Goal: Check status: Check status

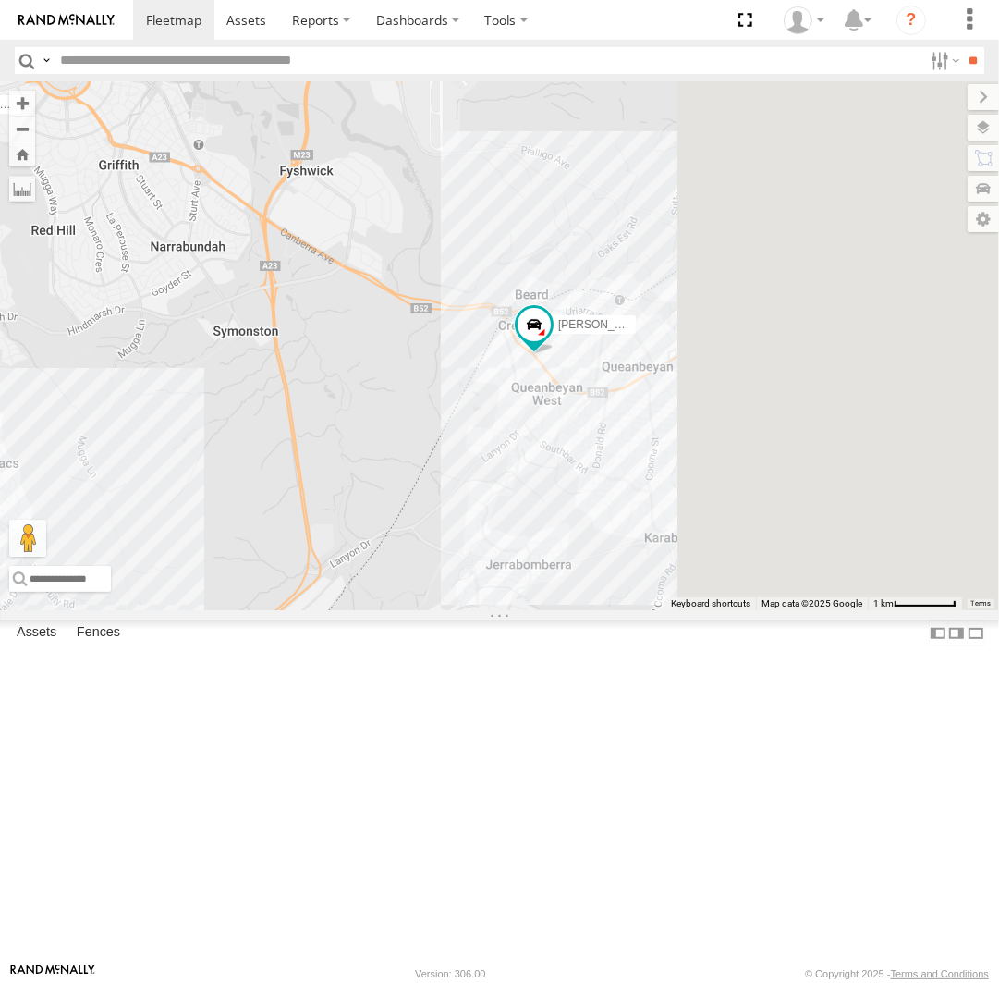
drag, startPoint x: 929, startPoint y: 492, endPoint x: 760, endPoint y: 533, distance: 174.2
click at [765, 578] on div "Michael Daniel Stan Peter Kyle Andrew Chris Jamie Tom" at bounding box center [499, 345] width 999 height 529
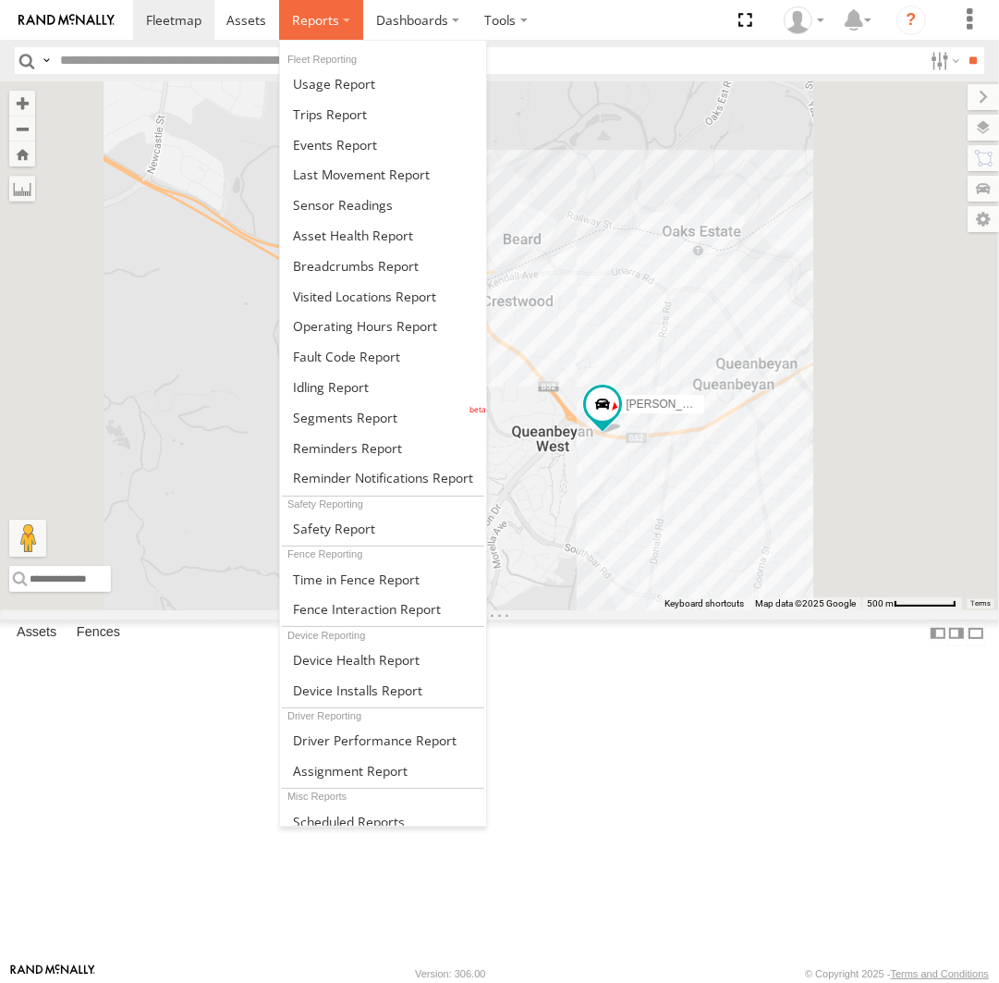
click at [320, 36] on label at bounding box center [321, 20] width 84 height 40
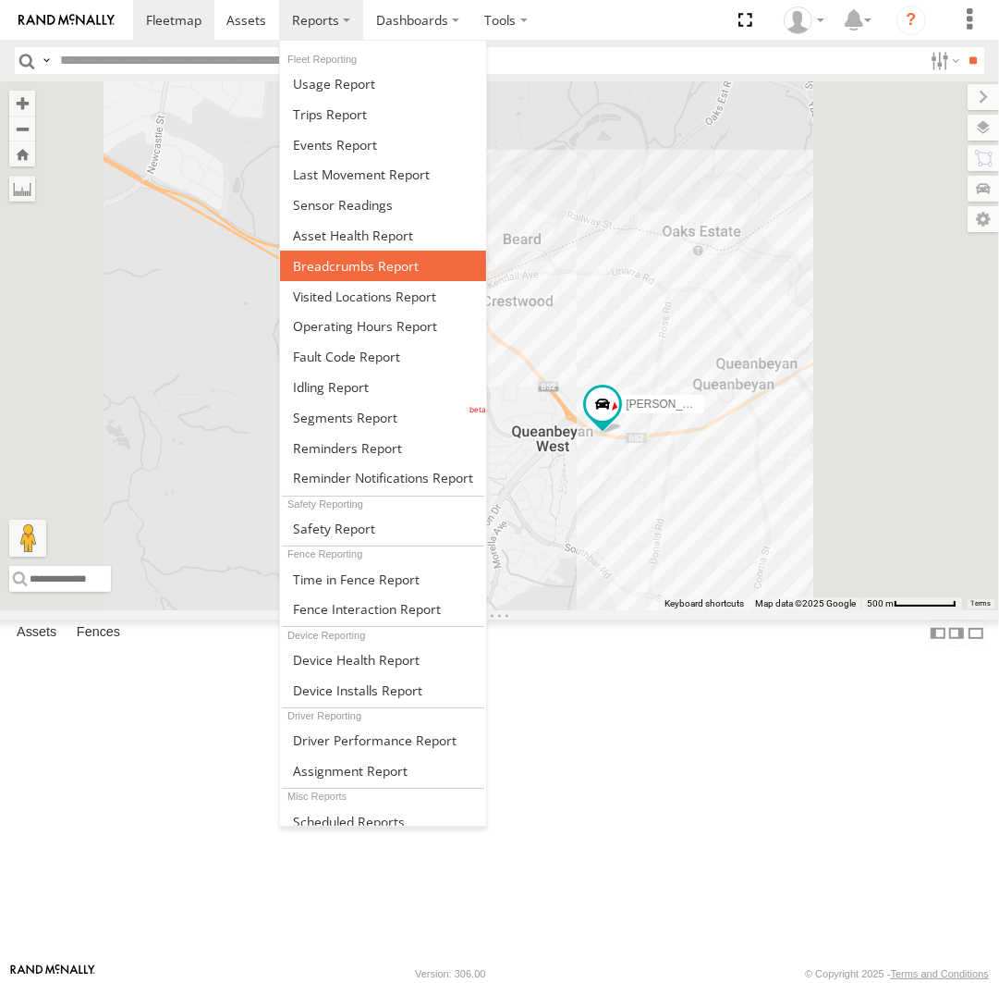
click at [356, 262] on span at bounding box center [356, 266] width 126 height 18
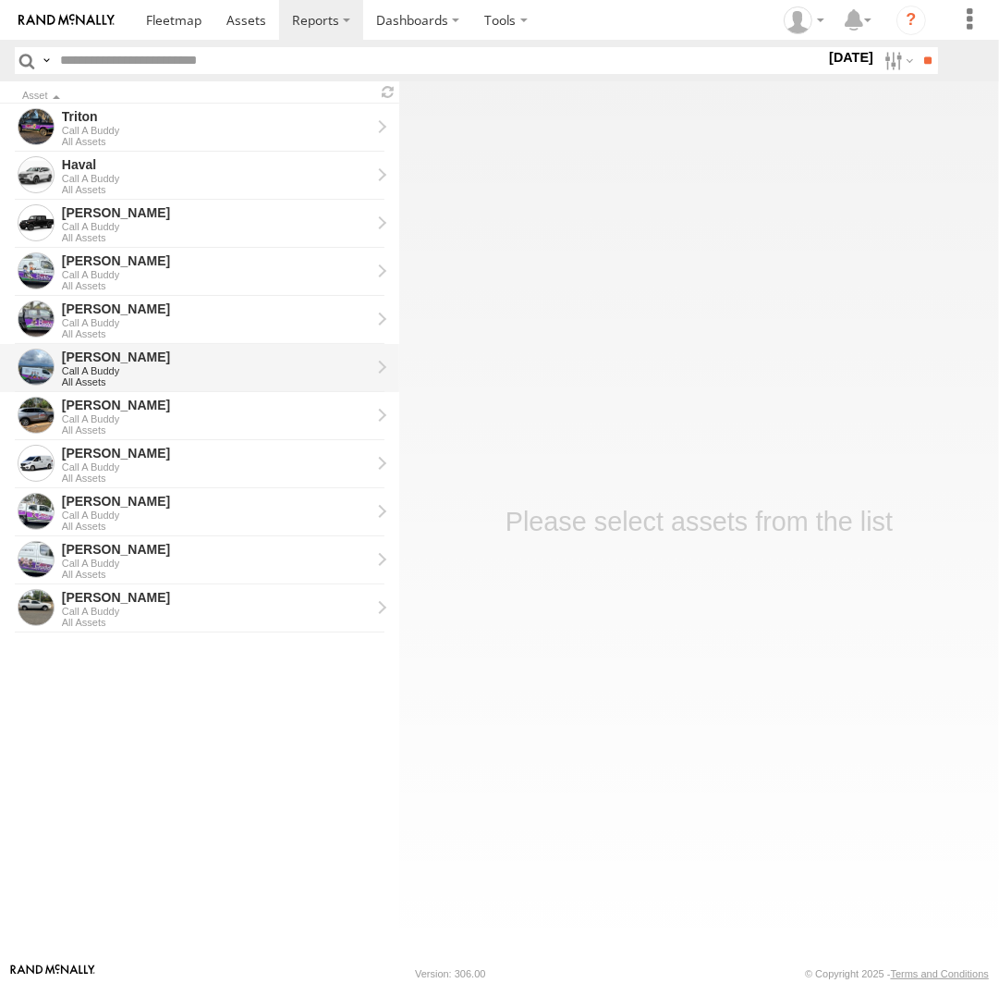
click at [168, 388] on div "Jamie Call A Buddy All Assets" at bounding box center [216, 368] width 314 height 44
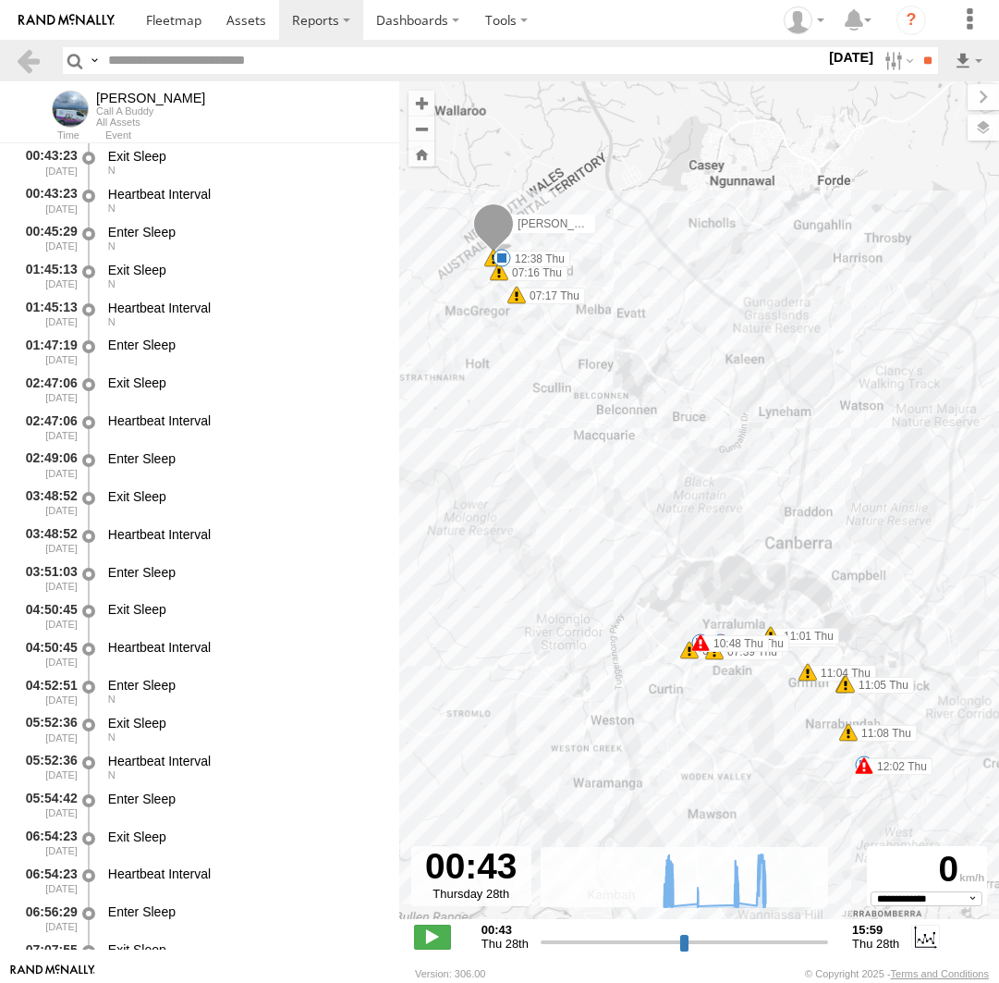
select select "**********"
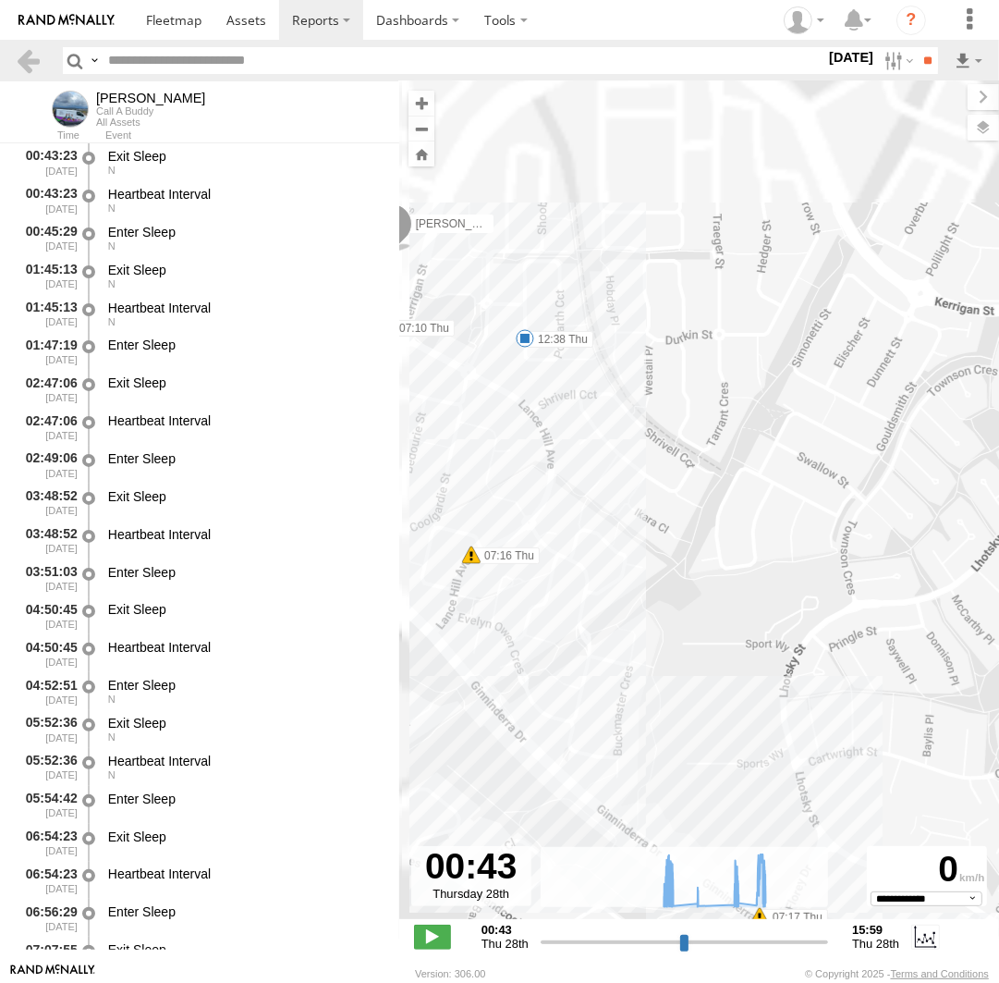
drag, startPoint x: 494, startPoint y: 235, endPoint x: 665, endPoint y: 450, distance: 275.0
click at [665, 450] on div "Jamie 07:10 Thu 07:16 Thu 07:17 Thu 07:37 Thu 07:39 Thu 07:58 Thu 08:50 Thu 09:…" at bounding box center [699, 509] width 600 height 857
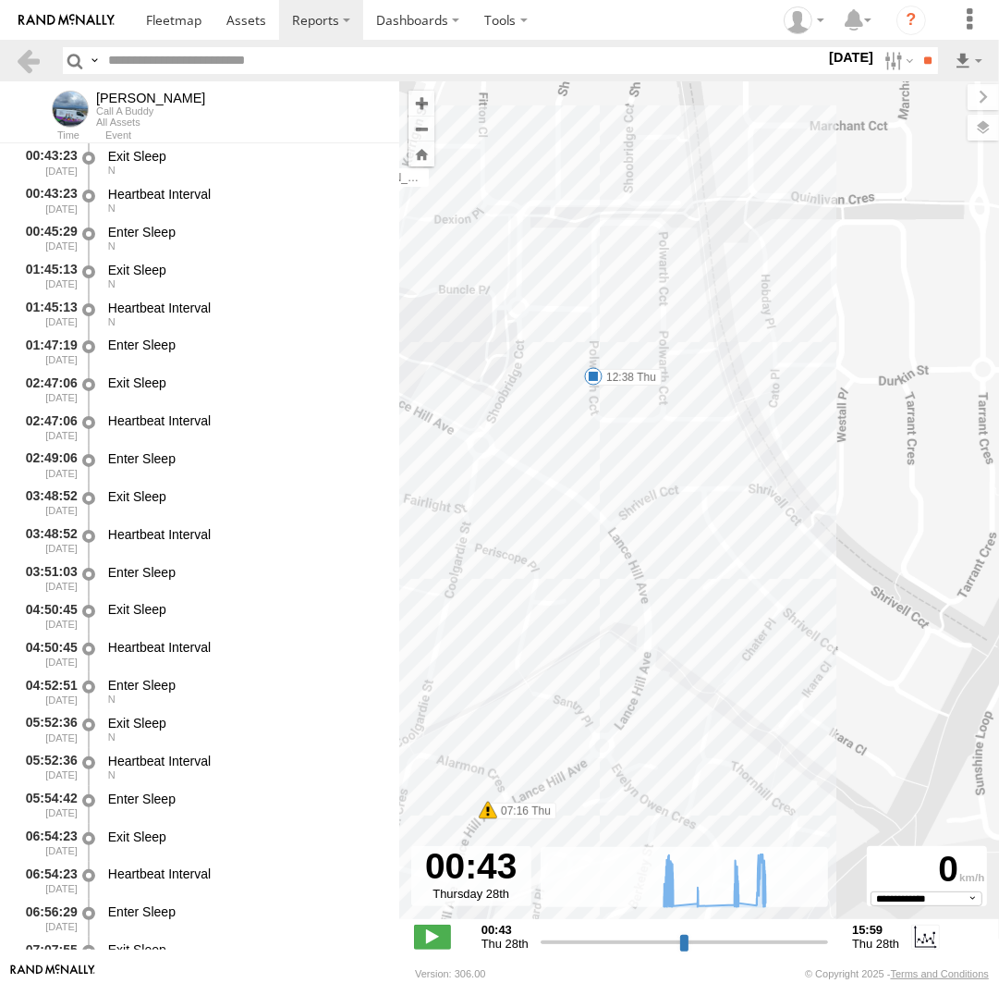
click at [591, 379] on span at bounding box center [593, 376] width 18 height 18
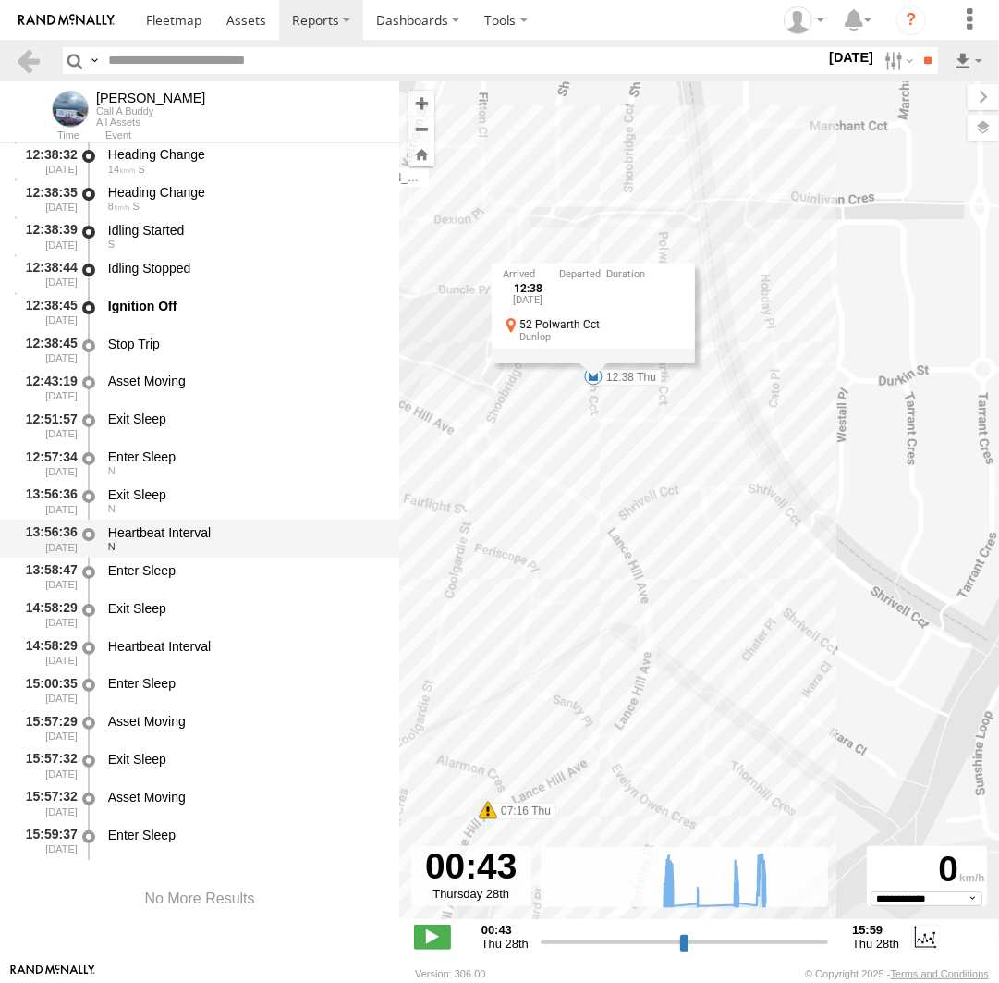
scroll to position [29929, 0]
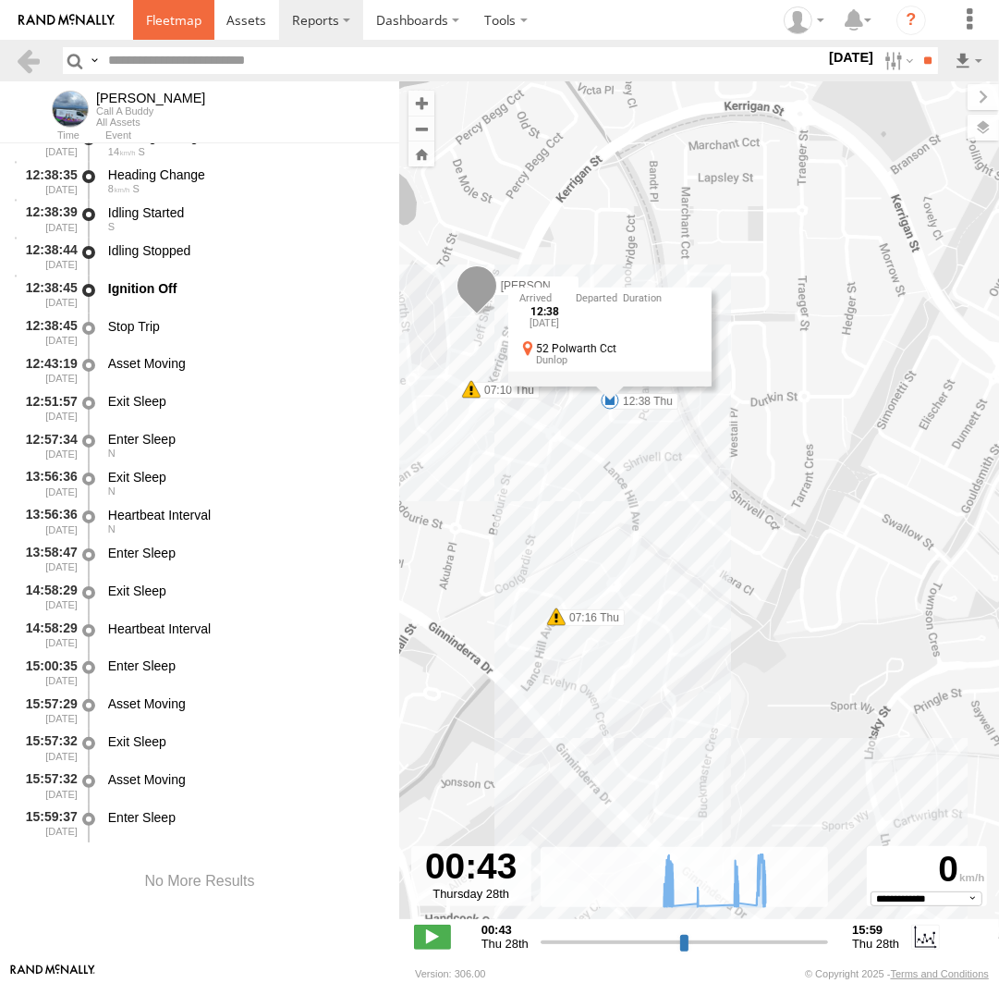
click at [203, 29] on link at bounding box center [173, 20] width 81 height 40
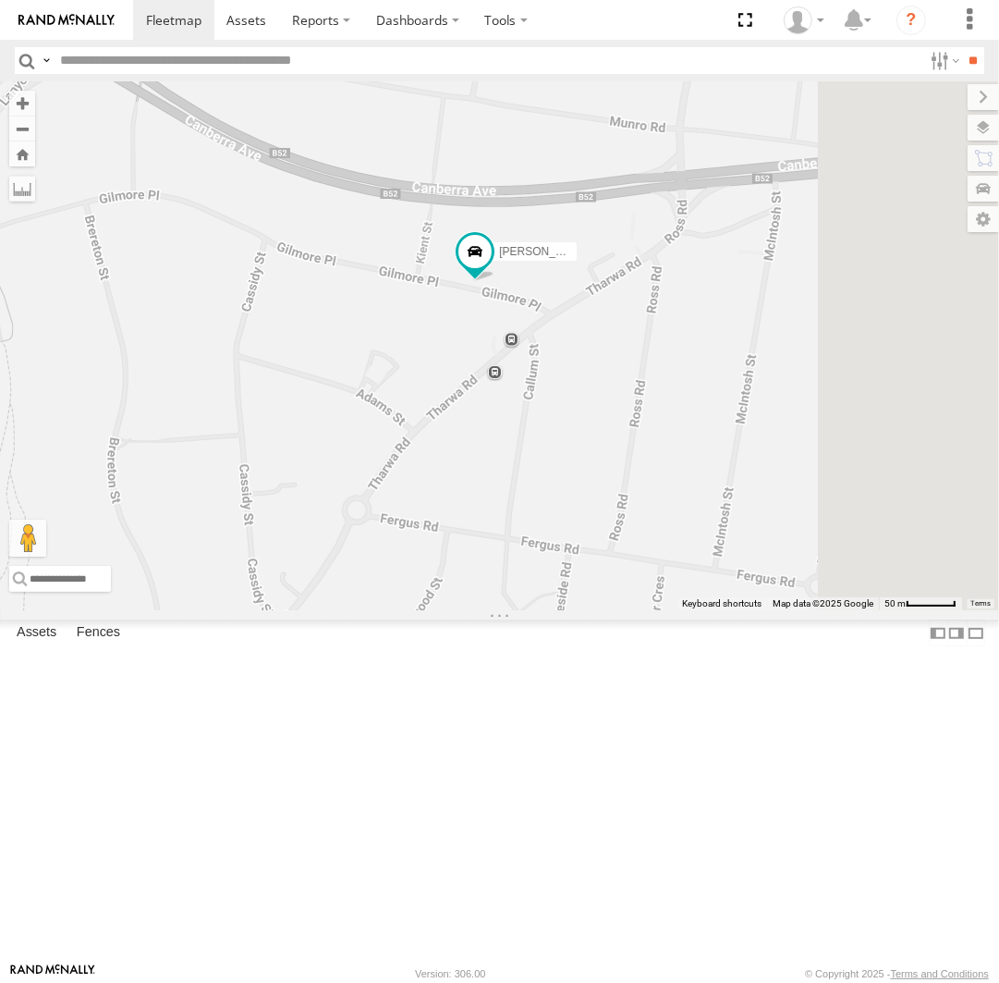
drag, startPoint x: 867, startPoint y: 474, endPoint x: 723, endPoint y: 508, distance: 148.2
click at [723, 508] on div "[PERSON_NAME] [PERSON_NAME] [PERSON_NAME] [PERSON_NAME] [PERSON_NAME]" at bounding box center [499, 345] width 999 height 529
